Goal: Task Accomplishment & Management: Complete application form

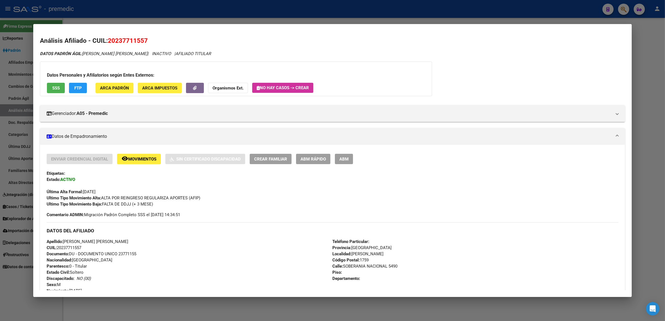
scroll to position [35, 0]
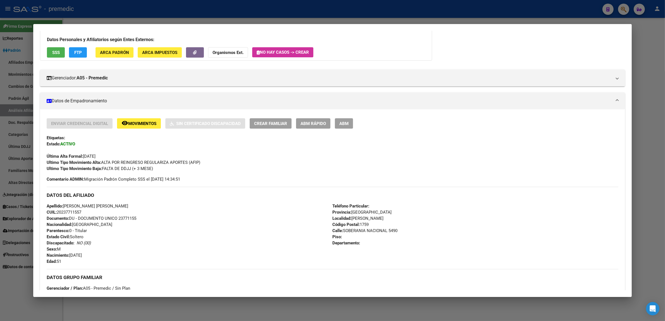
click at [193, 306] on div at bounding box center [332, 160] width 665 height 321
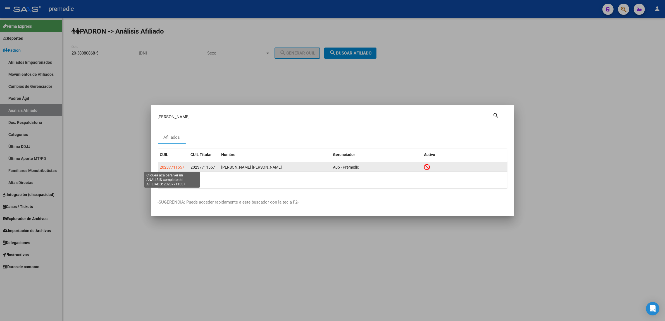
click at [165, 166] on span "20237711557" at bounding box center [172, 167] width 25 height 4
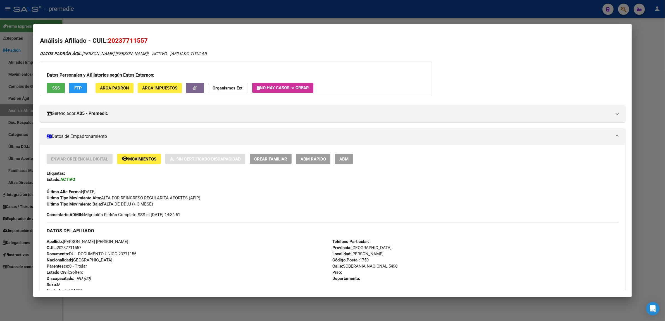
click at [165, 302] on div at bounding box center [332, 160] width 665 height 321
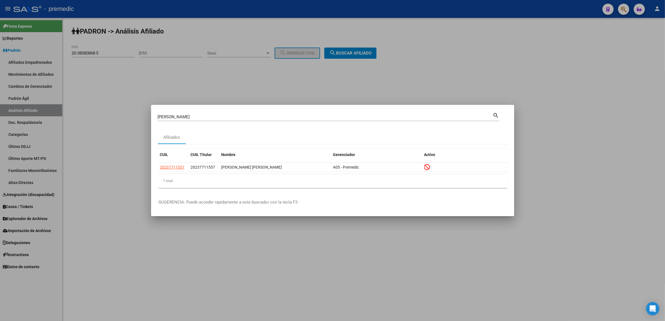
click at [165, 302] on div at bounding box center [332, 160] width 665 height 321
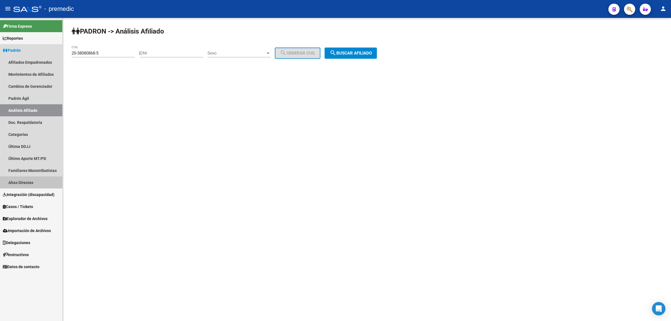
click at [30, 179] on link "Altas Directas" at bounding box center [31, 182] width 62 height 12
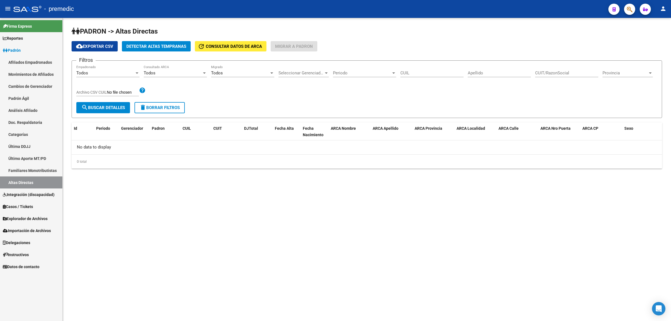
click at [34, 194] on span "Integración (discapacidad)" at bounding box center [29, 194] width 52 height 6
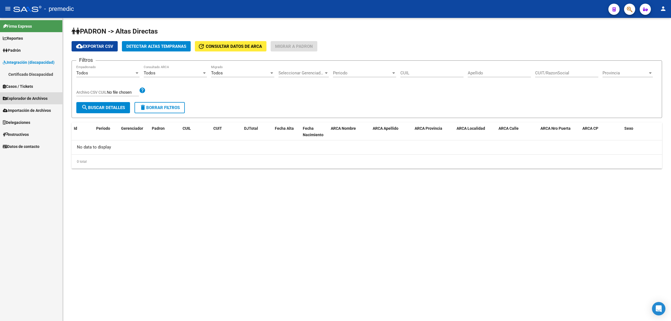
click at [20, 94] on link "Explorador de Archivos" at bounding box center [31, 98] width 62 height 12
click at [18, 85] on span "Explorador de Archivos" at bounding box center [25, 86] width 45 height 6
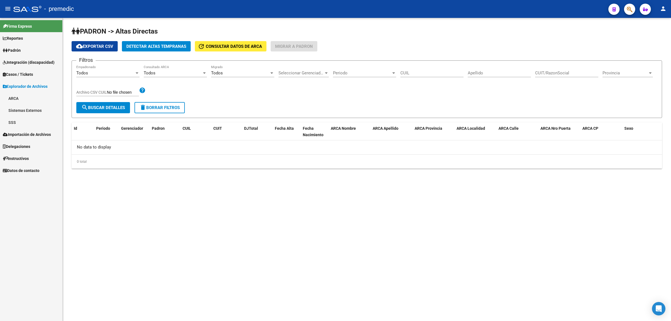
click at [22, 117] on link "SSS" at bounding box center [31, 122] width 62 height 12
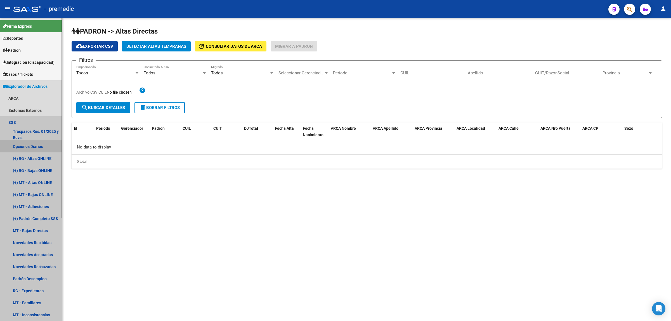
click at [35, 146] on link "Opciones Diarias" at bounding box center [31, 146] width 62 height 12
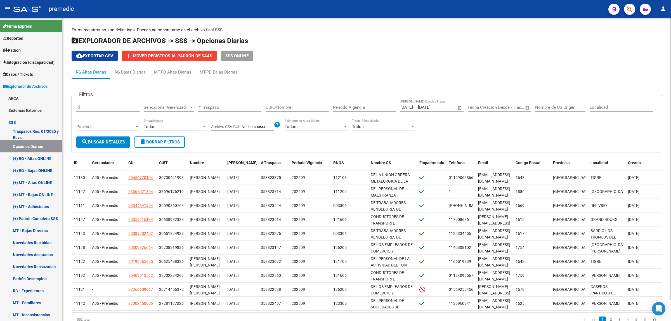
click at [269, 108] on input "CUIL/Nombre" at bounding box center [296, 107] width 63 height 5
paste input "27459898854"
type input "27459898854"
click at [114, 138] on button "search Buscar Detalles" at bounding box center [103, 141] width 54 height 11
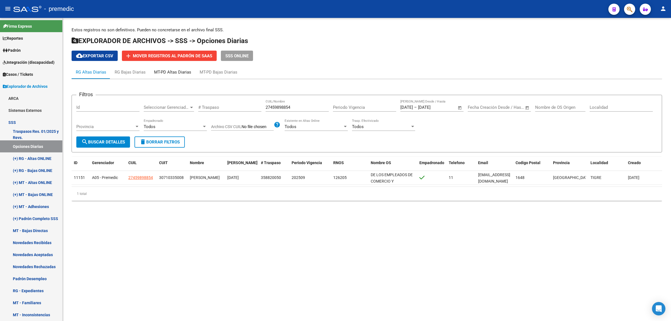
click at [177, 73] on div "MT-PD Altas Diarias" at bounding box center [172, 72] width 37 height 6
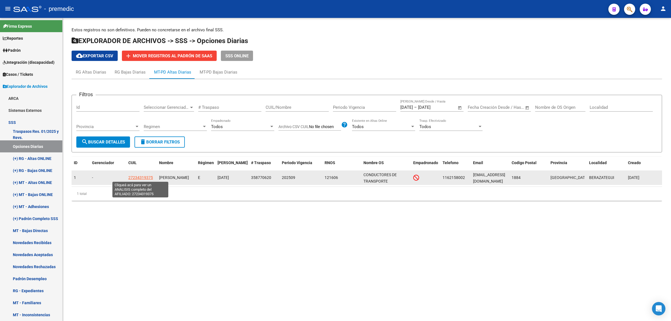
click at [132, 176] on span "27234319375" at bounding box center [140, 177] width 25 height 4
type textarea "27234319375"
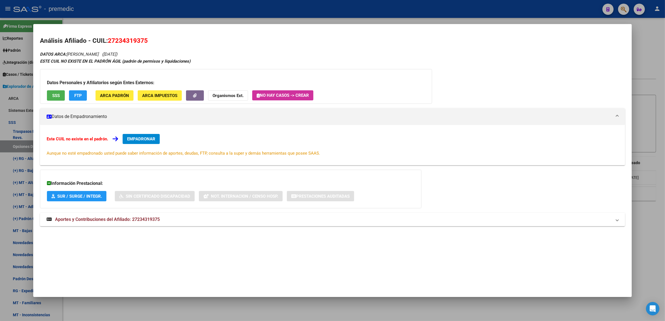
click at [198, 302] on div at bounding box center [332, 160] width 665 height 321
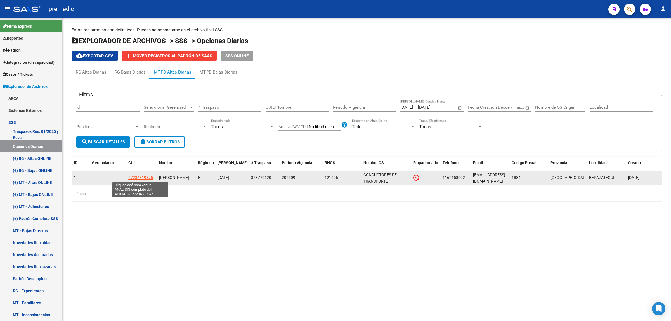
click at [141, 178] on span "27234319375" at bounding box center [140, 177] width 25 height 4
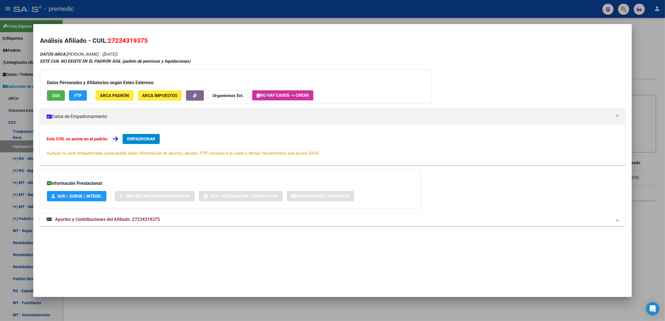
click at [167, 307] on div at bounding box center [332, 160] width 665 height 321
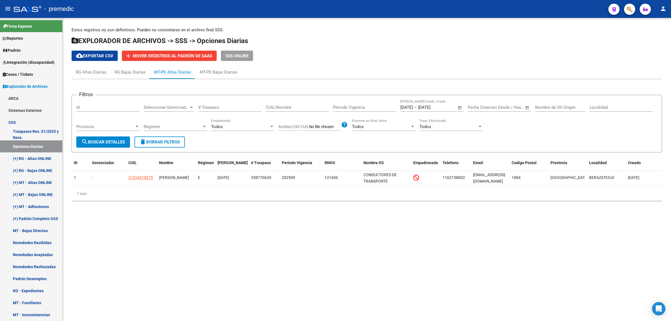
click at [187, 268] on mat-sidenav-content "Estos registros no son definitivos. Pueden no concretarse en el archivo final S…" at bounding box center [367, 169] width 608 height 303
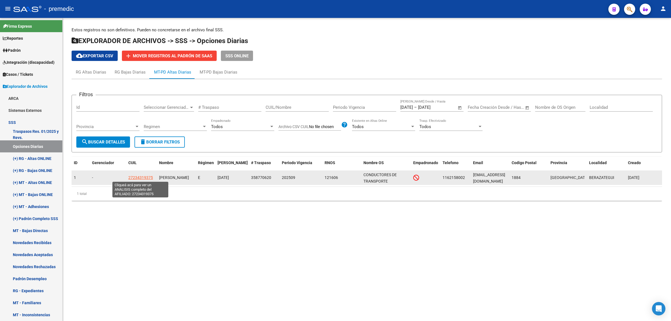
click at [142, 178] on span "27234319375" at bounding box center [140, 177] width 25 height 4
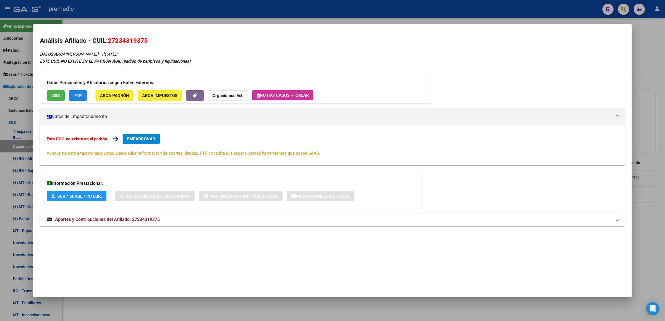
click at [74, 91] on button "FTP" at bounding box center [78, 95] width 18 height 10
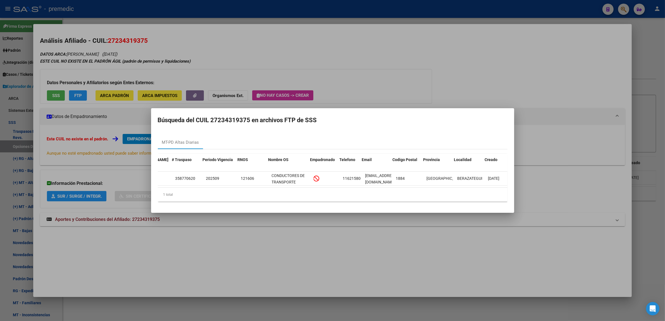
scroll to position [0, 132]
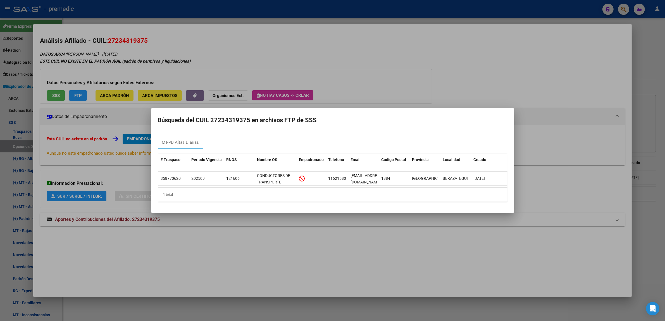
click at [265, 234] on div at bounding box center [332, 160] width 665 height 321
click at [265, 234] on div "Análisis Afiliado - CUIL: 27234319375 DATOS ARCA: [PERSON_NAME] ([DATE]) ESTE C…" at bounding box center [332, 137] width 585 height 203
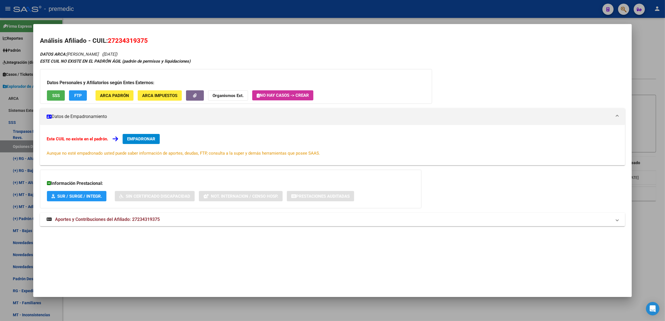
drag, startPoint x: 106, startPoint y: 39, endPoint x: 144, endPoint y: 39, distance: 37.7
click at [144, 39] on span "27234319375" at bounding box center [128, 40] width 40 height 7
copy span "27234319375"
click at [138, 135] on button "EMPADRONAR" at bounding box center [141, 139] width 37 height 10
